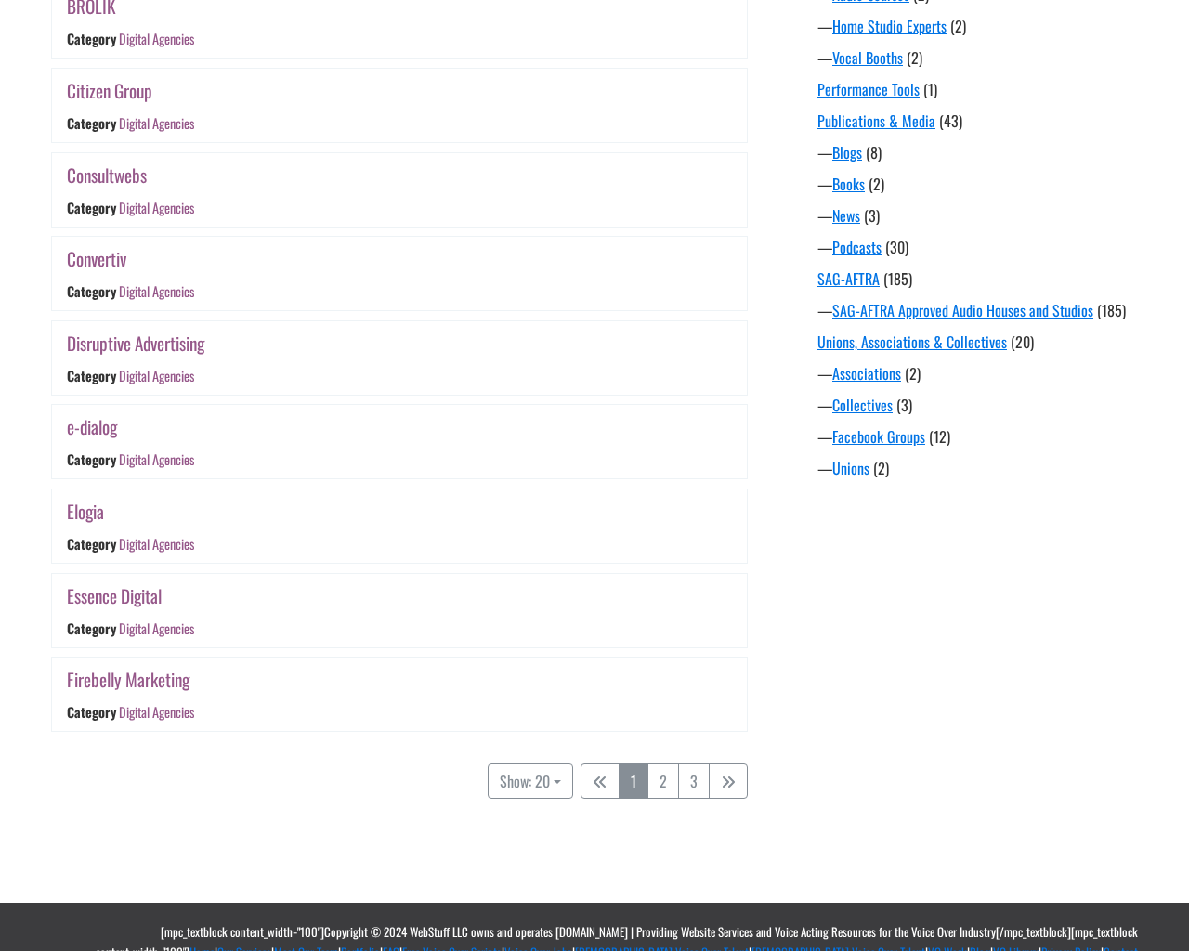
scroll to position [1394, 0]
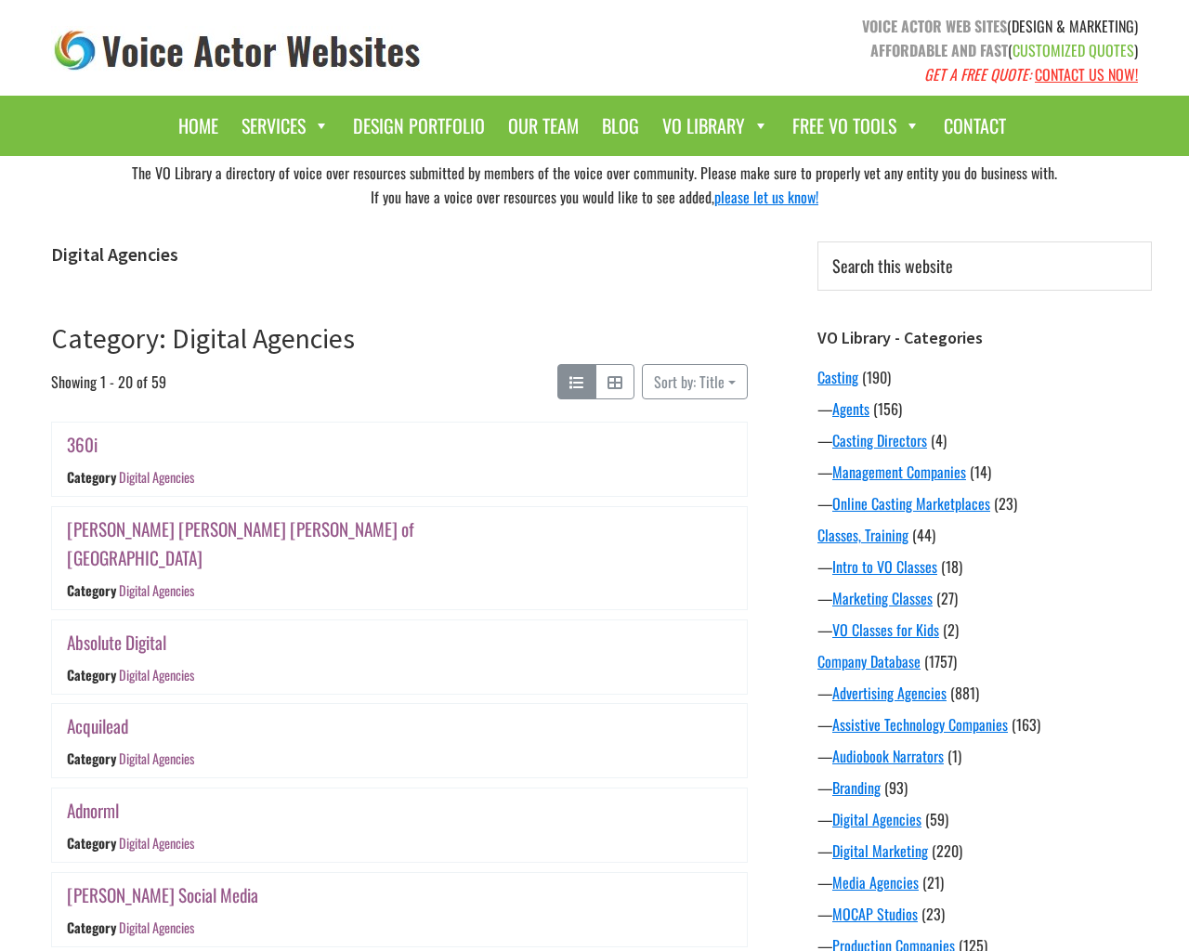
scroll to position [1394, 0]
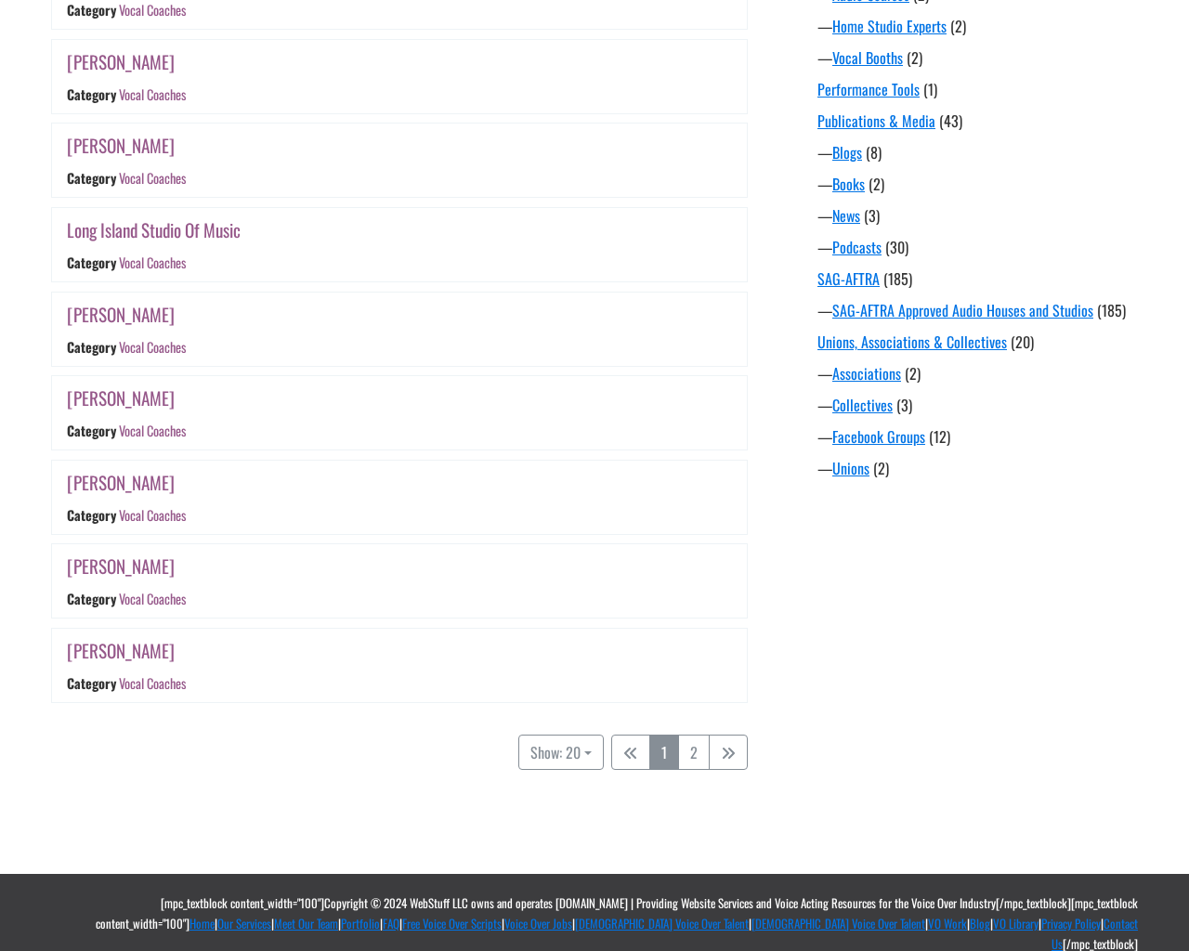
scroll to position [1394, 0]
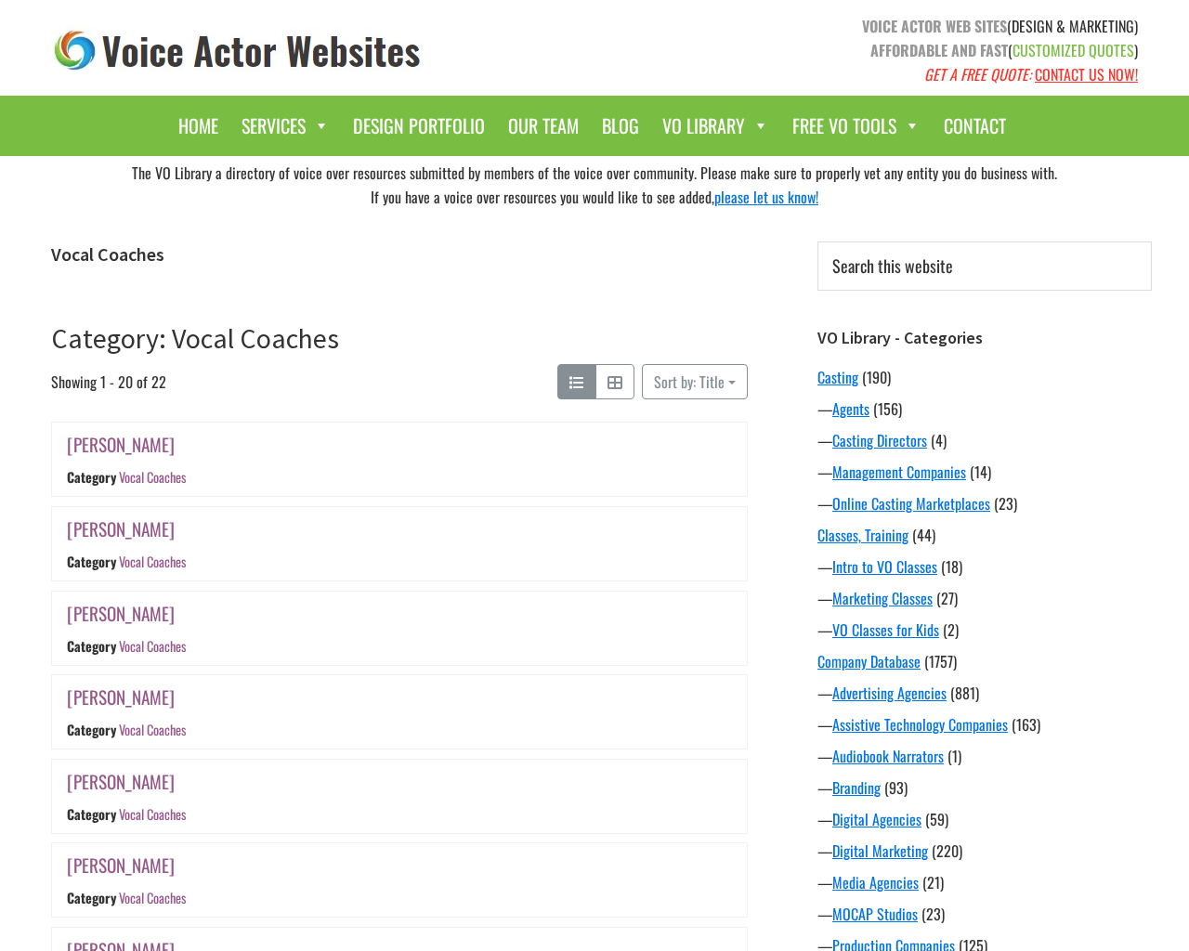
scroll to position [1394, 0]
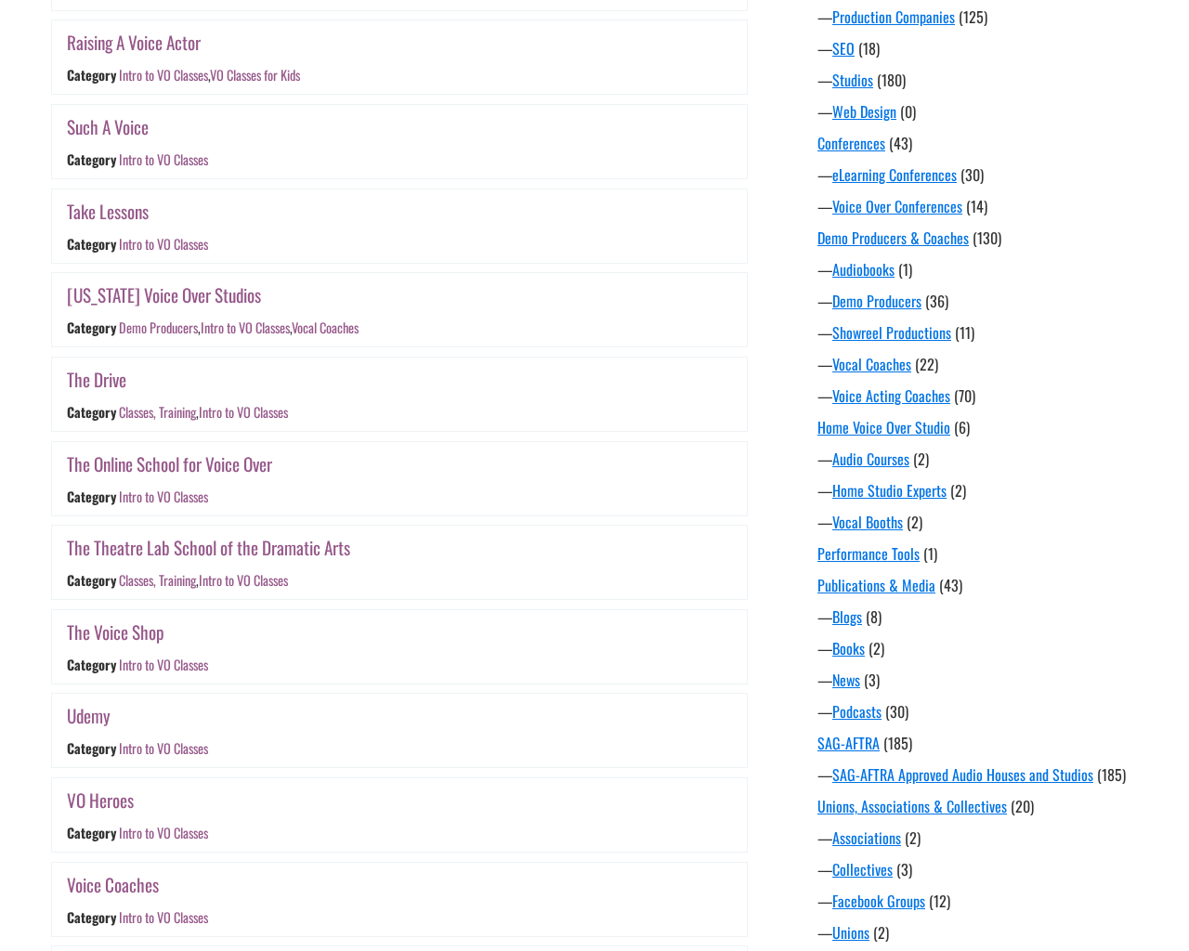
scroll to position [1269, 0]
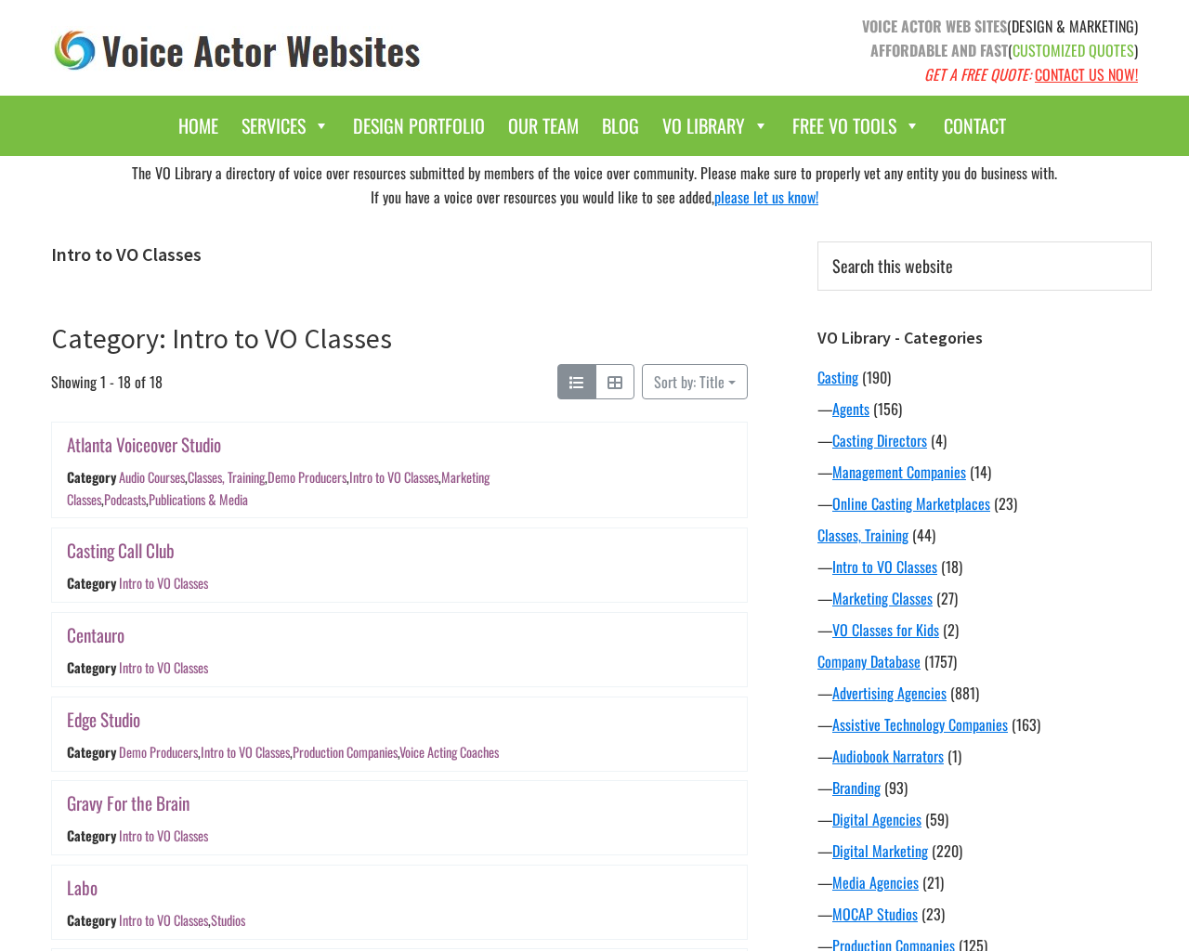
scroll to position [1269, 0]
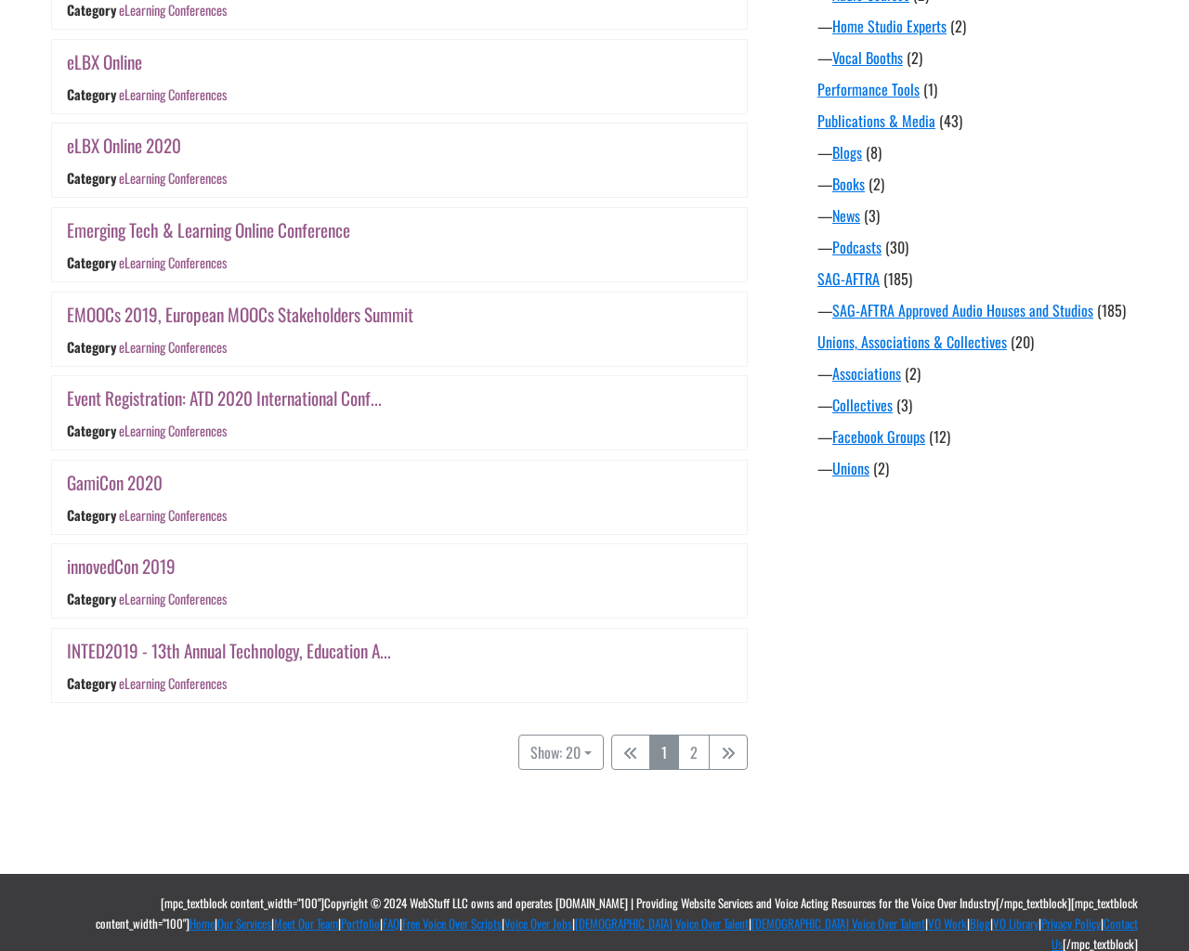
scroll to position [1394, 0]
